Goal: Check status: Check status

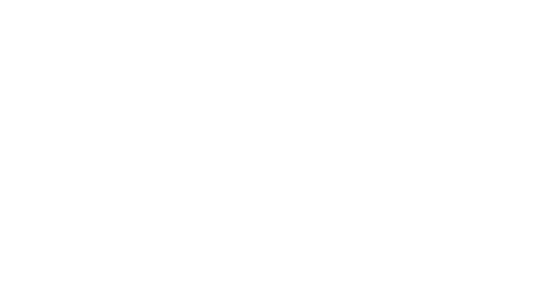
scroll to position [41, 0]
click at [116, 120] on button "Tracking" at bounding box center [74, 120] width 83 height 22
click at [467, 50] on button "Close" at bounding box center [451, 48] width 32 height 14
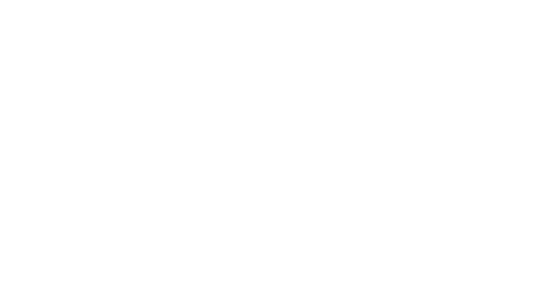
click at [467, 43] on button "Close" at bounding box center [451, 48] width 32 height 14
click at [467, 47] on button "Close" at bounding box center [451, 48] width 32 height 14
